Goal: Task Accomplishment & Management: Use online tool/utility

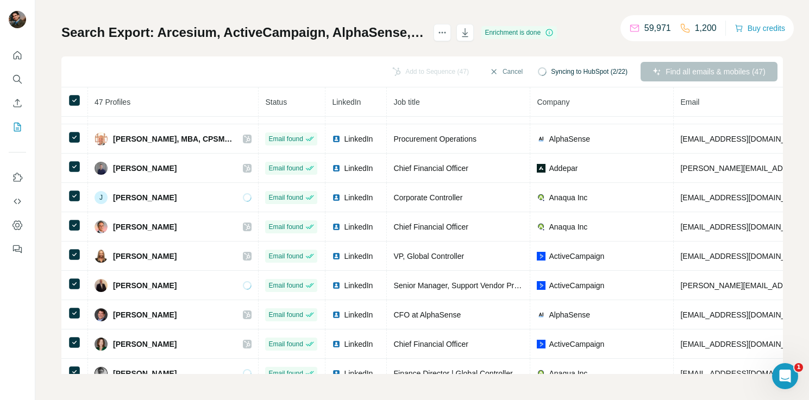
scroll to position [901, 0]
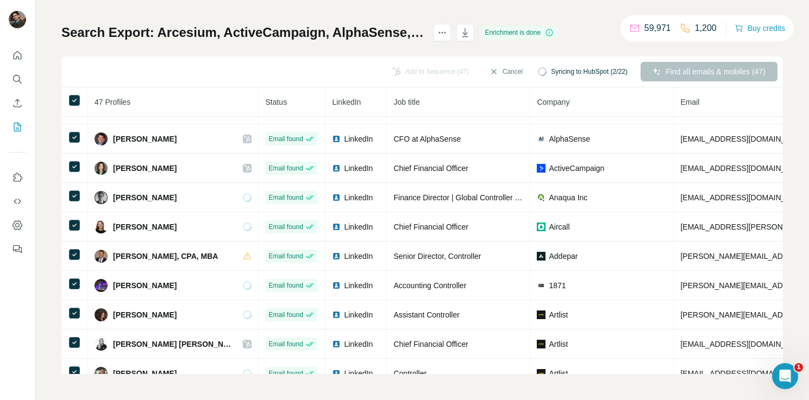
click at [316, 50] on div "Search Export: Arcesium, ActiveCampaign, AlphaSense, Aircall, Astronomer, Artli…" at bounding box center [421, 199] width 721 height 350
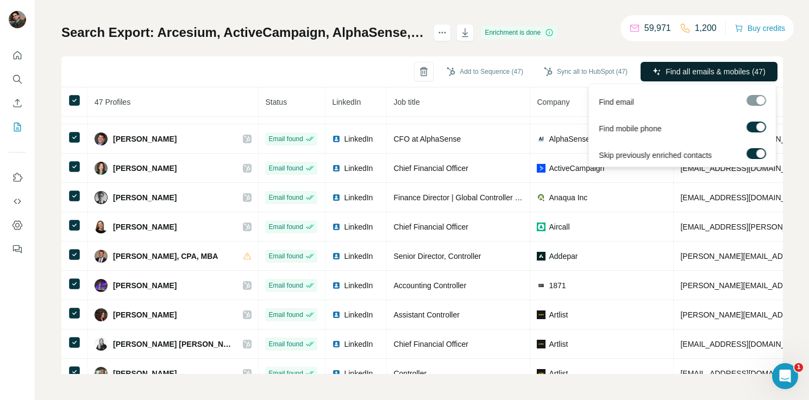
click at [737, 70] on span "Find all emails & mobiles (47)" at bounding box center [715, 71] width 100 height 11
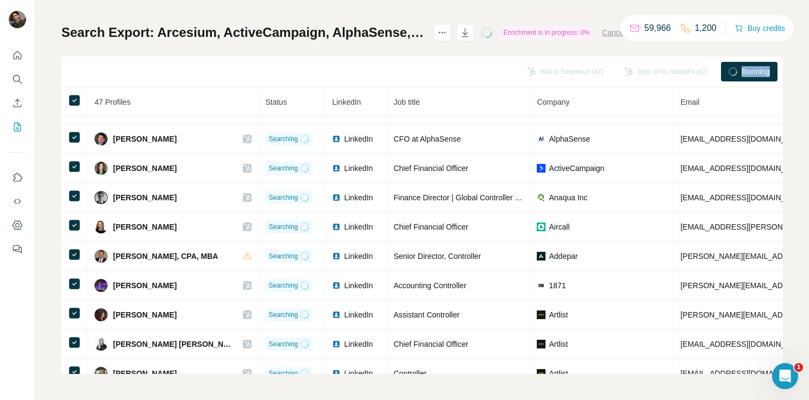
click at [737, 70] on div "Running" at bounding box center [749, 72] width 56 height 20
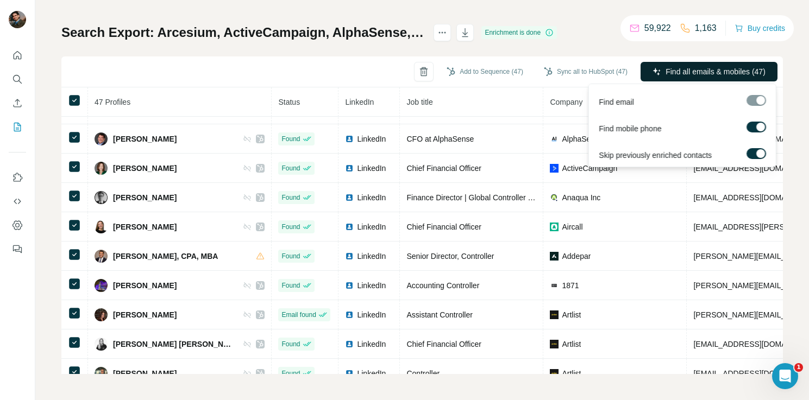
click at [743, 74] on span "Find all emails & mobiles (47)" at bounding box center [715, 71] width 100 height 11
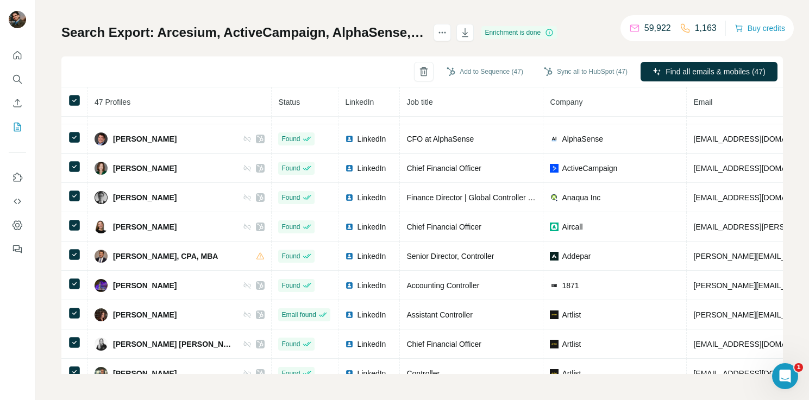
click at [173, 367] on div "Omri Guter" at bounding box center [179, 373] width 170 height 13
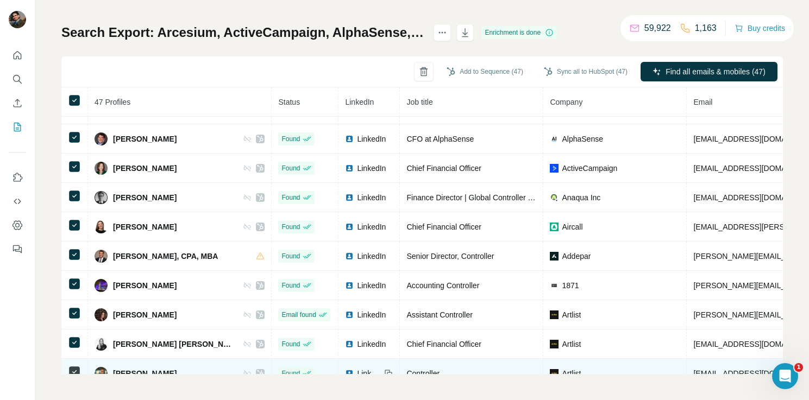
click at [178, 365] on td "Omri Guter" at bounding box center [180, 373] width 184 height 29
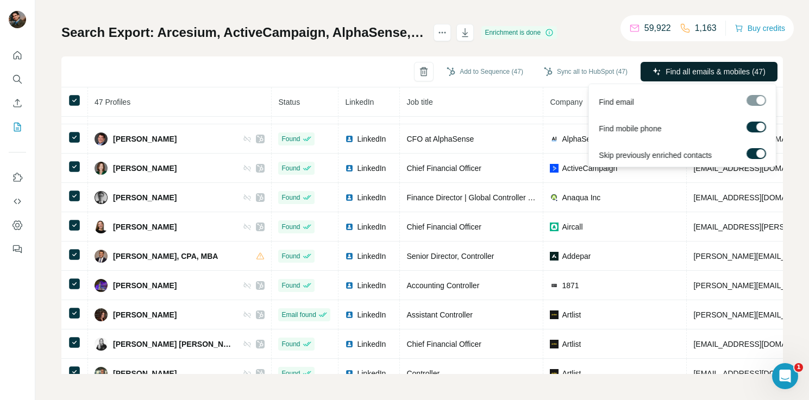
click at [704, 64] on button "Find all emails & mobiles (47)" at bounding box center [708, 72] width 137 height 20
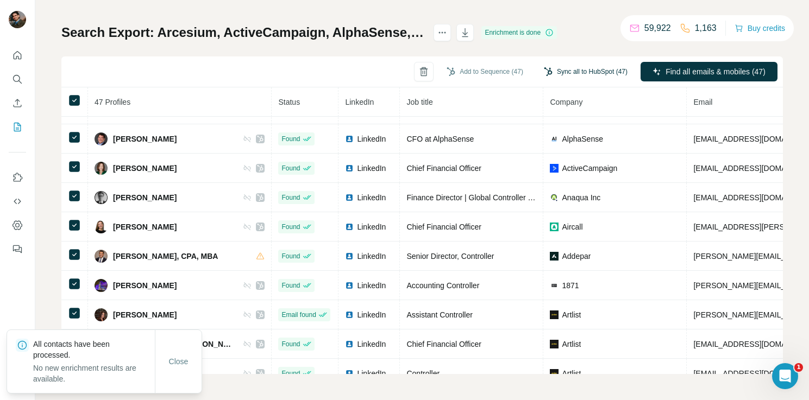
click at [581, 71] on button "Sync all to HubSpot (47)" at bounding box center [585, 72] width 99 height 16
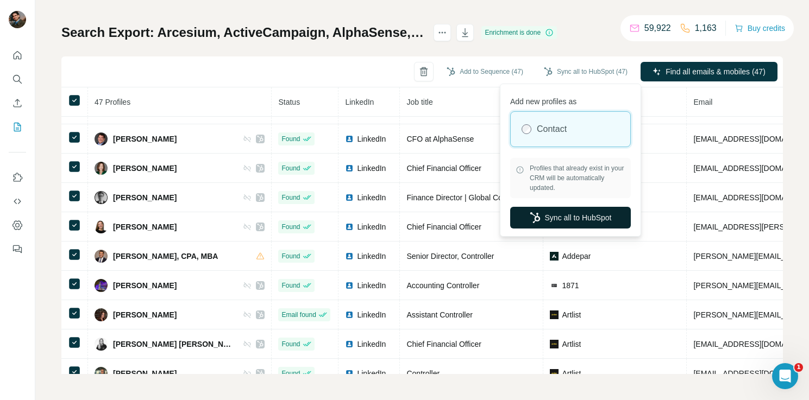
click at [561, 218] on button "Sync all to HubSpot" at bounding box center [570, 218] width 121 height 22
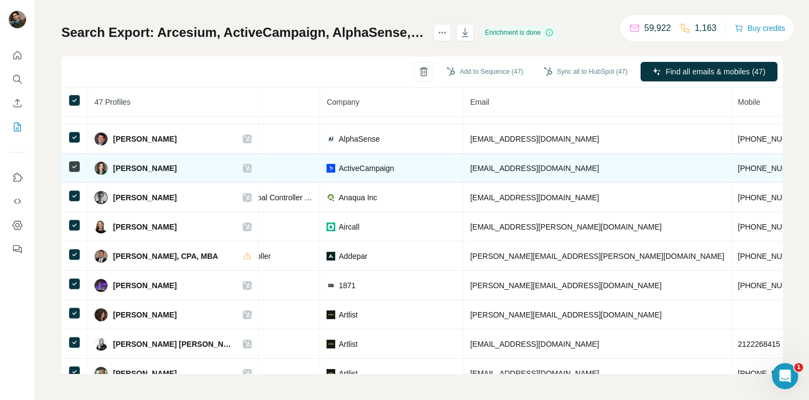
scroll to position [901, 219]
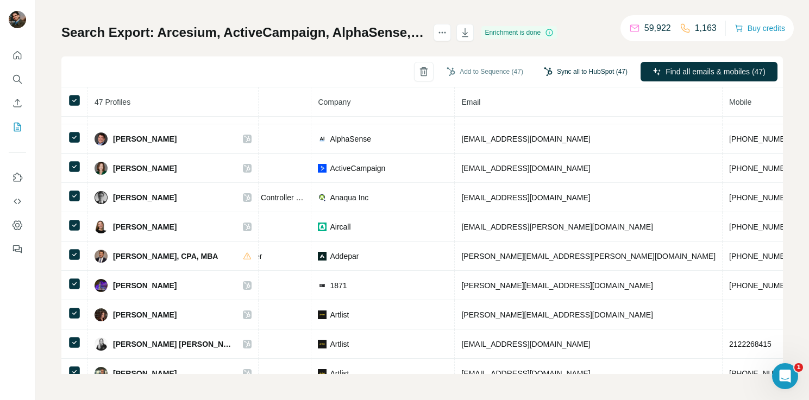
click at [596, 79] on button "Sync all to HubSpot (47)" at bounding box center [585, 72] width 99 height 16
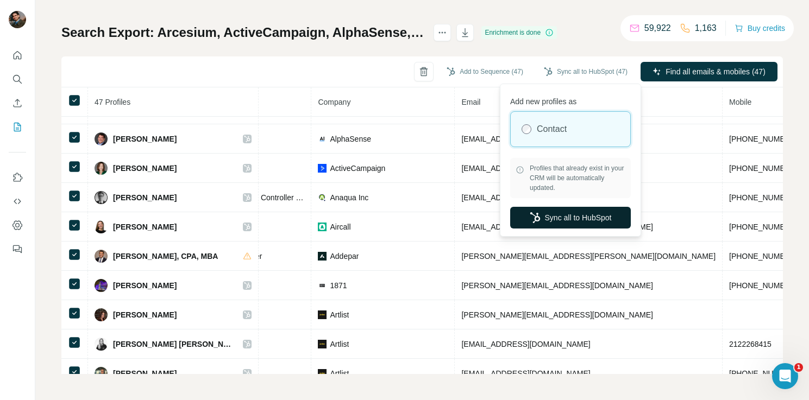
click at [605, 215] on button "Sync all to HubSpot" at bounding box center [570, 218] width 121 height 22
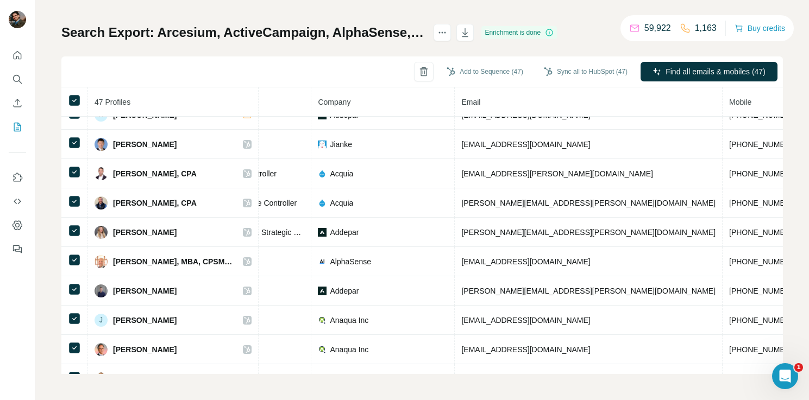
scroll to position [0, 0]
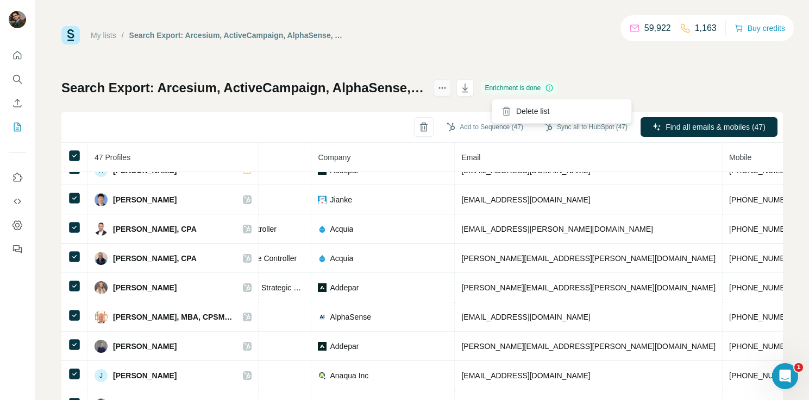
click at [447, 92] on icon "actions" at bounding box center [442, 88] width 11 height 11
click at [343, 98] on div "Search Export: Arcesium, ActiveCampaign, AlphaSense, Aircall, Astronomer, Artli…" at bounding box center [421, 254] width 721 height 350
click at [343, 96] on h1 "Search Export: Arcesium, ActiveCampaign, AlphaSense, Aircall, Astronomer, Artli…" at bounding box center [242, 87] width 362 height 17
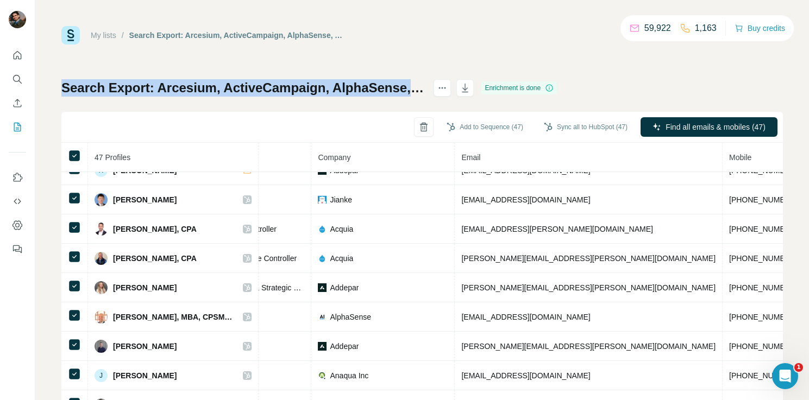
click at [343, 96] on h1 "Search Export: Arcesium, ActiveCampaign, AlphaSense, Aircall, Astronomer, Artli…" at bounding box center [242, 87] width 362 height 17
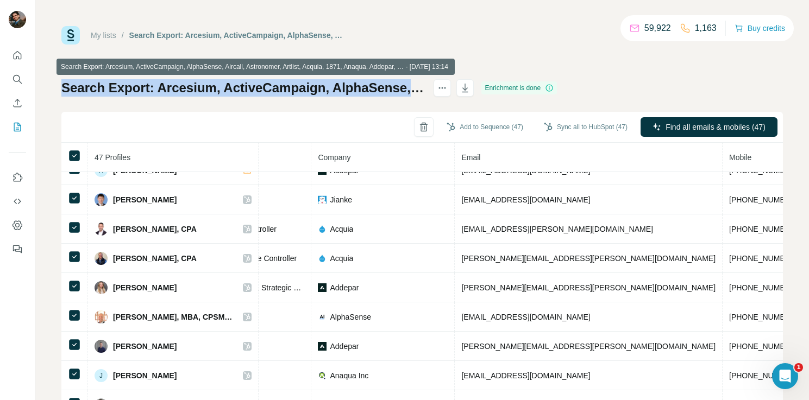
copy div "Search Export: Arcesium, ActiveCampaign, AlphaSense, Aircall, Astronomer, Artli…"
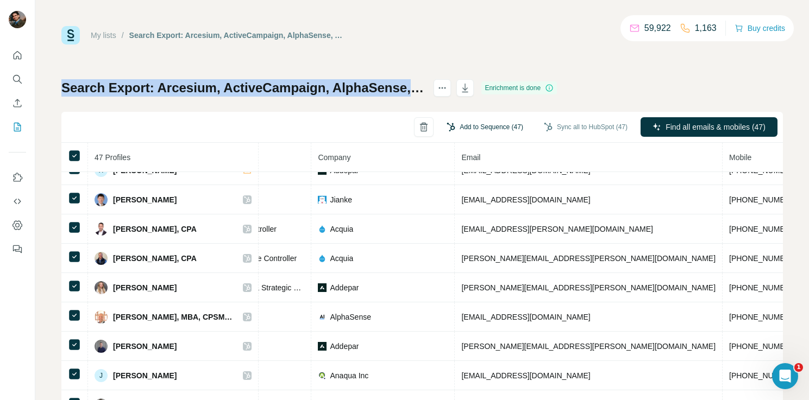
click at [490, 129] on button "Add to Sequence (47)" at bounding box center [485, 127] width 92 height 16
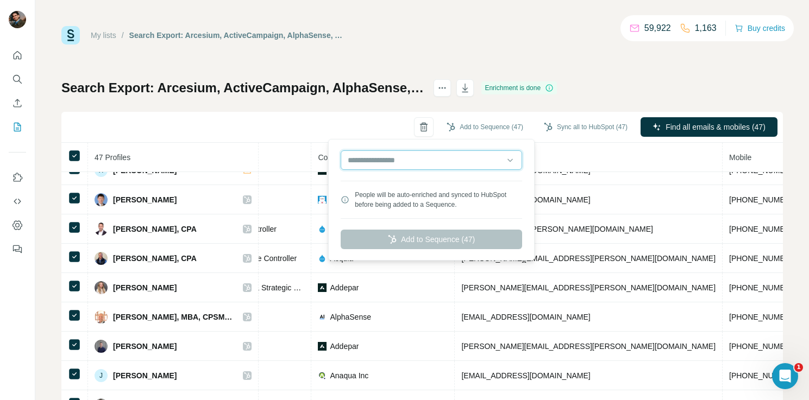
click at [472, 161] on input "text" at bounding box center [430, 160] width 181 height 20
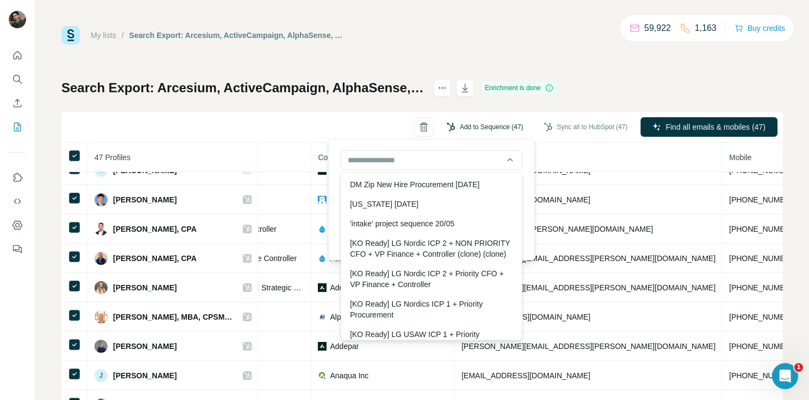
click at [446, 119] on button "Add to Sequence (47)" at bounding box center [485, 127] width 92 height 16
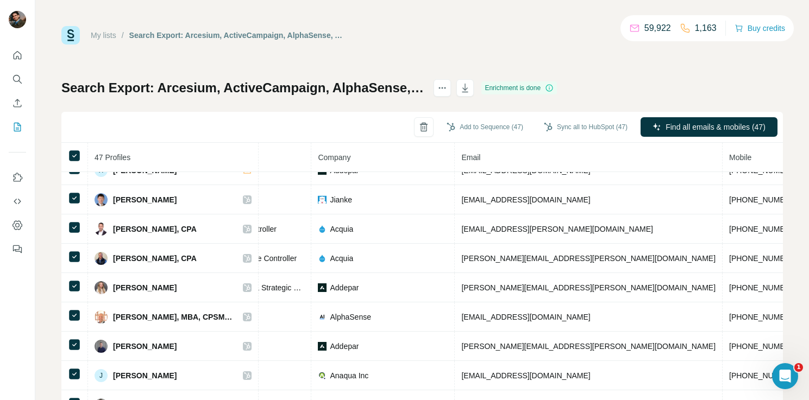
click at [684, 61] on div "My lists / Search Export: Arcesium, ActiveCampaign, AlphaSense, Aircall, Astron…" at bounding box center [421, 227] width 721 height 403
click at [111, 36] on link "My lists" at bounding box center [104, 35] width 26 height 9
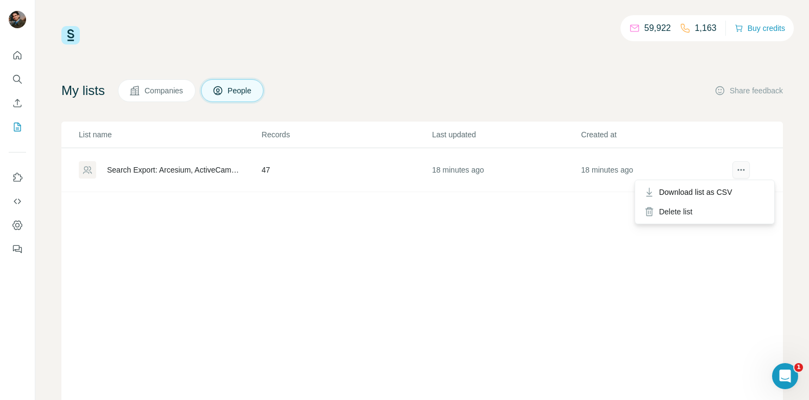
click at [745, 174] on icon "actions" at bounding box center [740, 170] width 11 height 11
click at [490, 255] on div "List name Records Last updated Created at Search Export: Arcesium, ActiveCampai…" at bounding box center [421, 268] width 721 height 293
click at [742, 167] on icon "actions" at bounding box center [740, 170] width 11 height 11
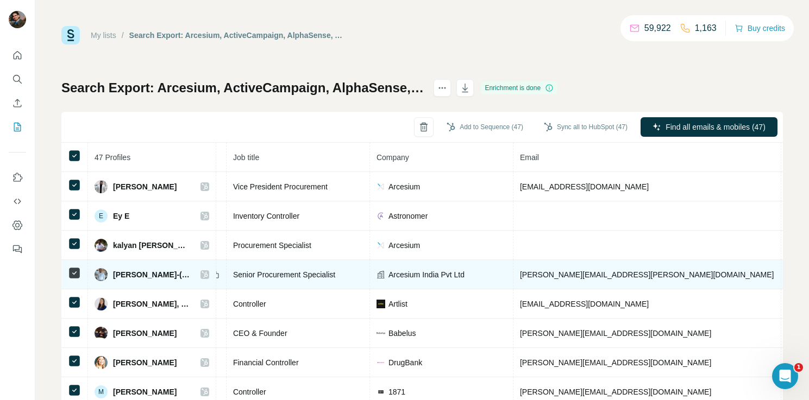
scroll to position [0, 176]
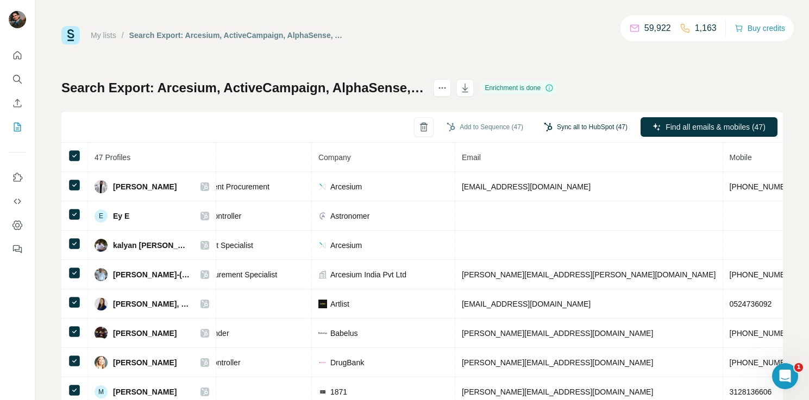
click at [570, 131] on button "Sync all to HubSpot (47)" at bounding box center [585, 127] width 99 height 16
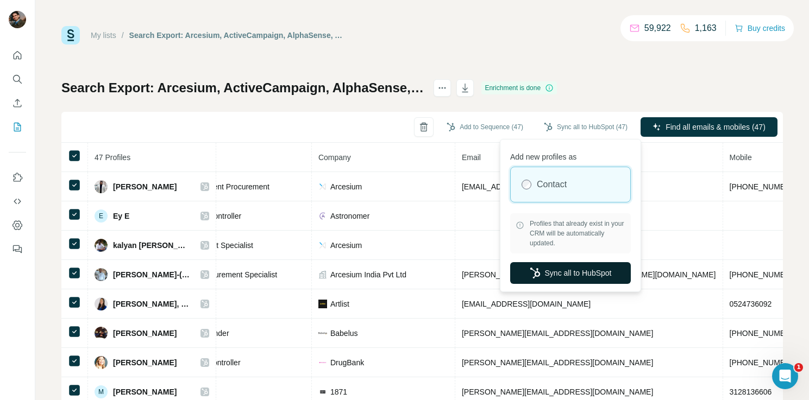
click at [580, 274] on button "Sync all to HubSpot" at bounding box center [570, 273] width 121 height 22
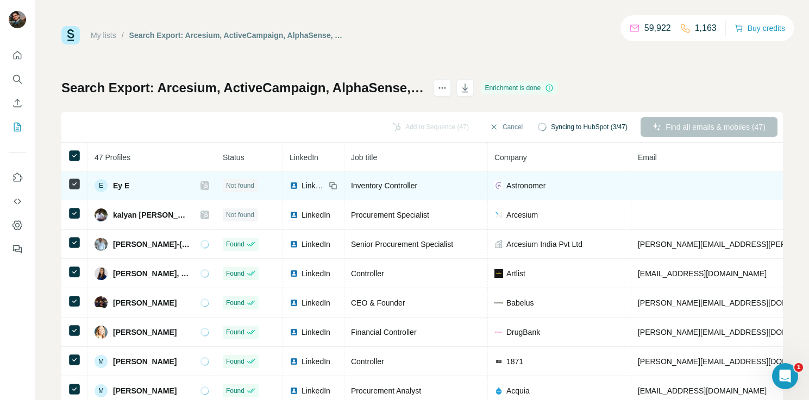
scroll to position [0, 0]
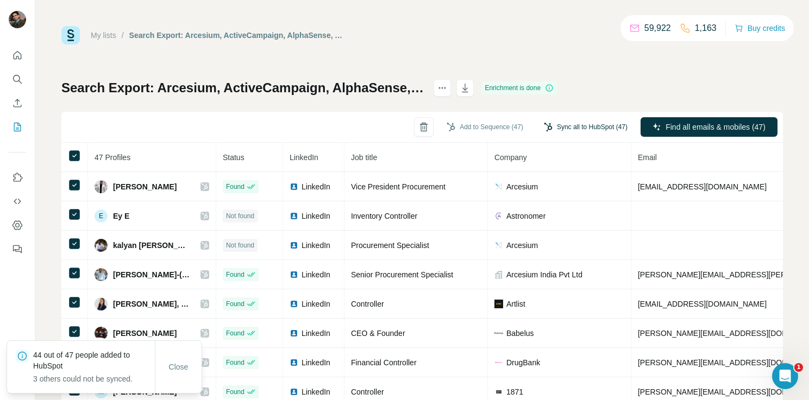
click at [605, 121] on button "Sync all to HubSpot (47)" at bounding box center [585, 127] width 99 height 16
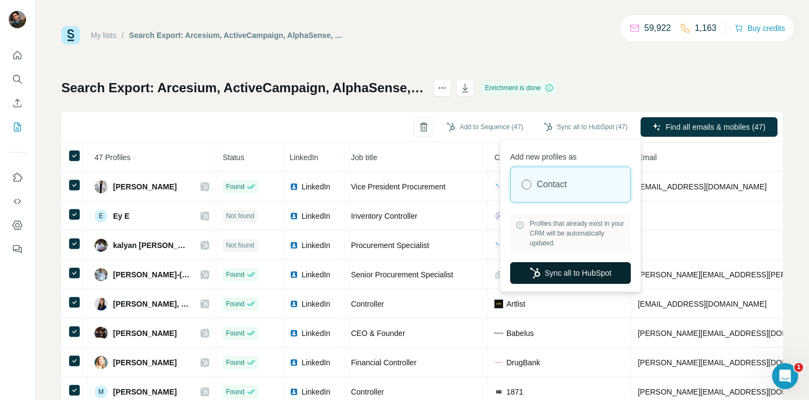
click at [561, 268] on button "Sync all to HubSpot" at bounding box center [570, 273] width 121 height 22
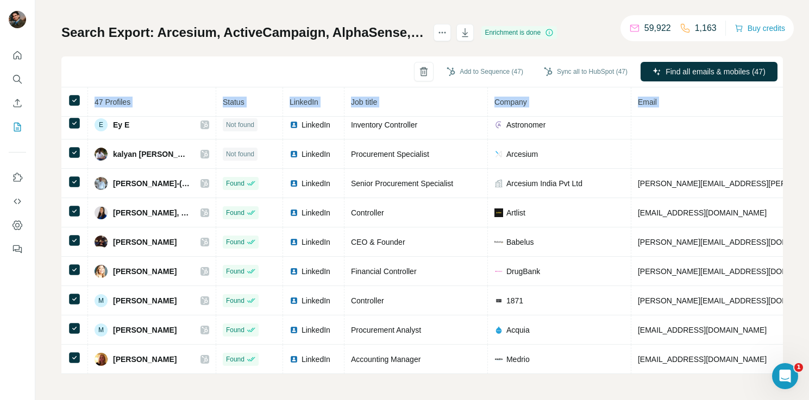
scroll to position [329, 0]
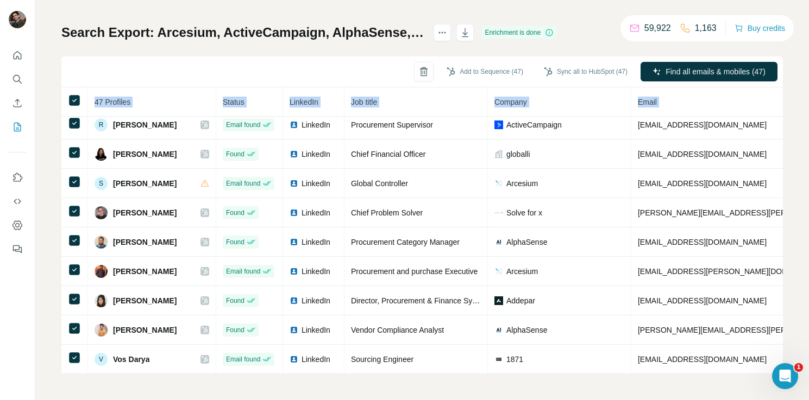
drag, startPoint x: 497, startPoint y: 121, endPoint x: 590, endPoint y: 428, distance: 321.1
click at [590, 400] on html "My lists / Search Export: Arcesium, ActiveCampaign, AlphaSense, Aircall, Astron…" at bounding box center [404, 200] width 809 height 400
copy table "47 Profiles Status LinkedIn Job title Company Email Mobile Company website Land…"
click at [479, 55] on div "Search Export: Arcesium, ActiveCampaign, AlphaSense, Aircall, Astronomer, Artli…" at bounding box center [421, 199] width 721 height 350
